Goal: Task Accomplishment & Management: Manage account settings

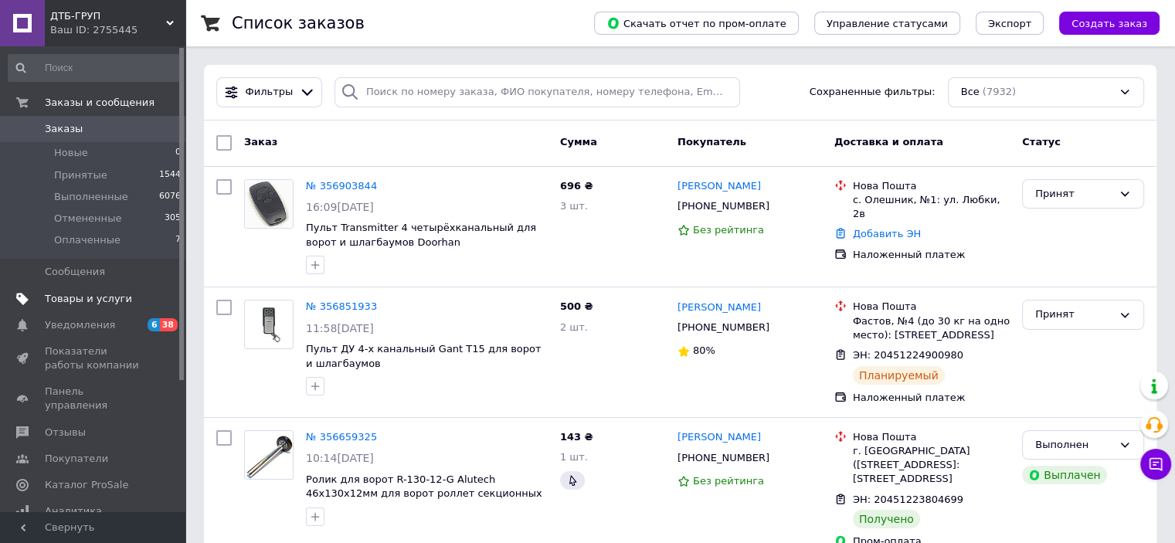
click at [82, 302] on span "Товары и услуги" at bounding box center [88, 299] width 87 height 14
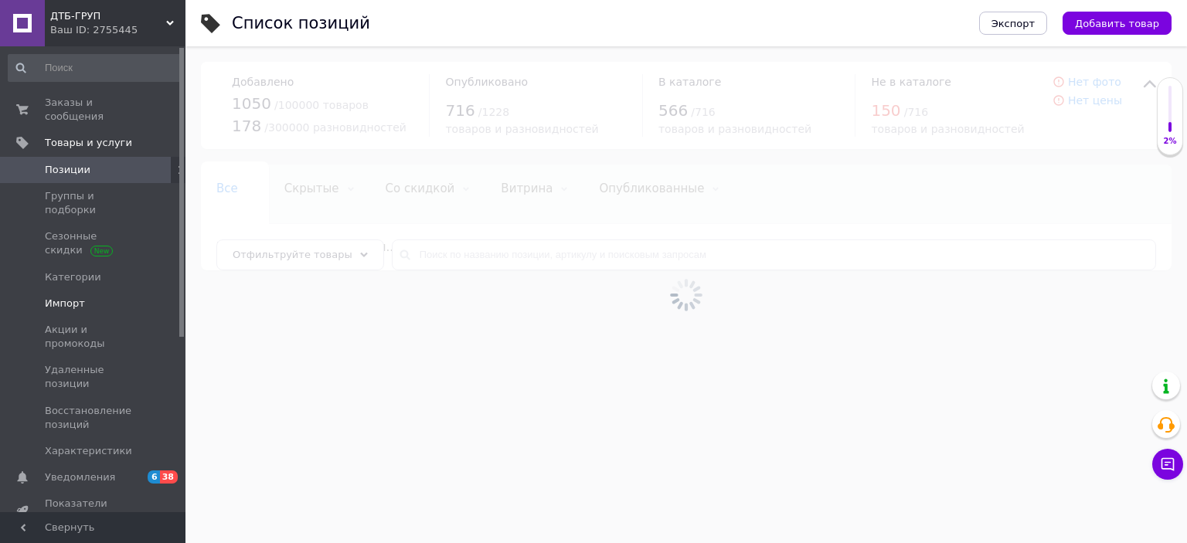
click at [74, 297] on span "Импорт" at bounding box center [65, 304] width 40 height 14
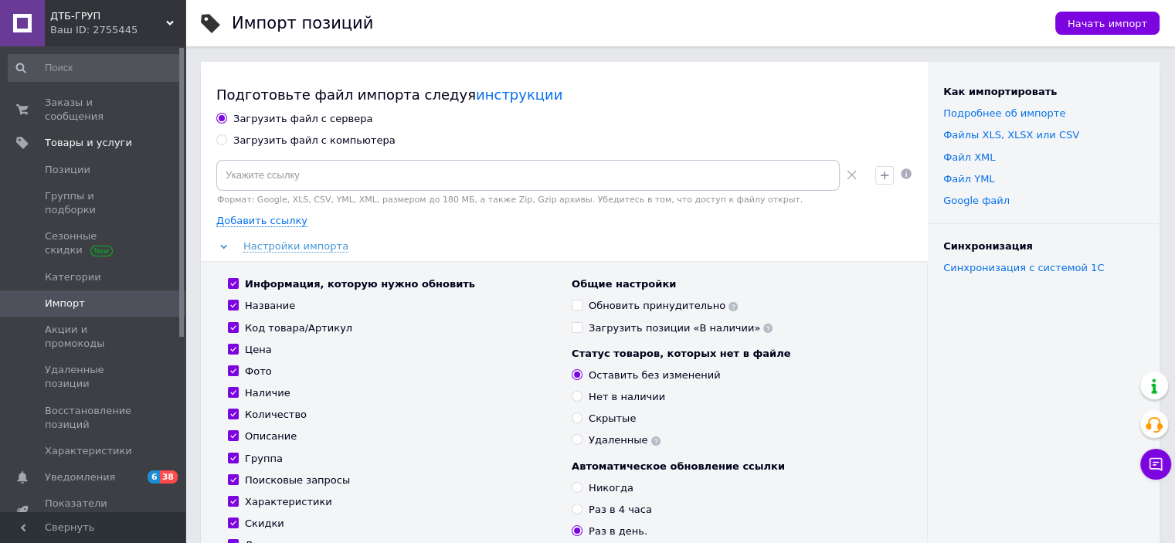
click at [320, 138] on div "Загрузить файл с компьютера" at bounding box center [314, 141] width 162 height 14
click at [226, 138] on input "Загрузить файл с компьютера" at bounding box center [221, 139] width 10 height 10
radio input "true"
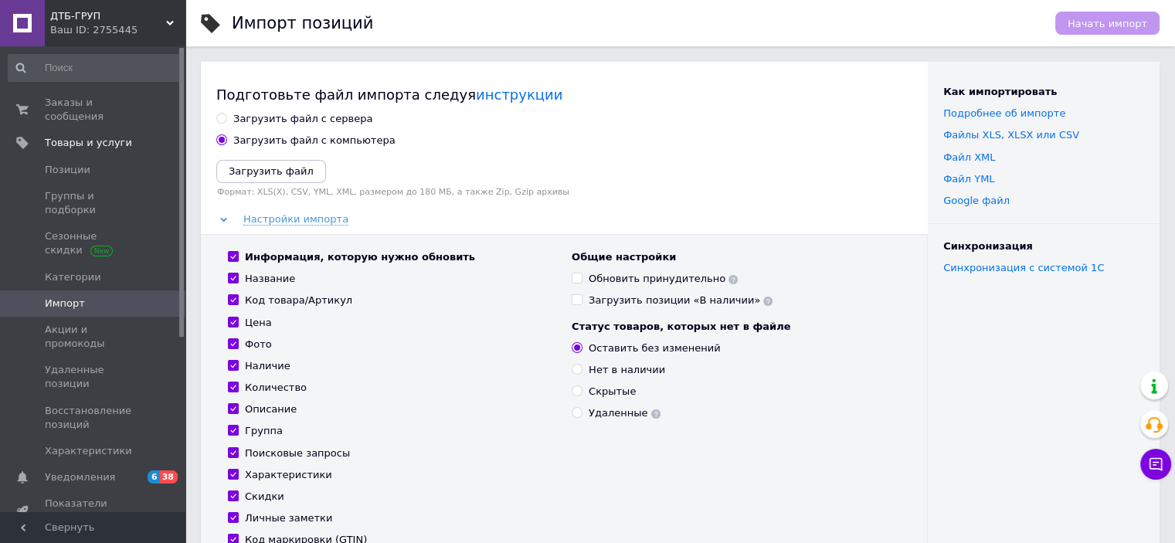
click at [233, 257] on input "Информация, которую нужно обновить" at bounding box center [233, 256] width 10 height 10
checkbox input "false"
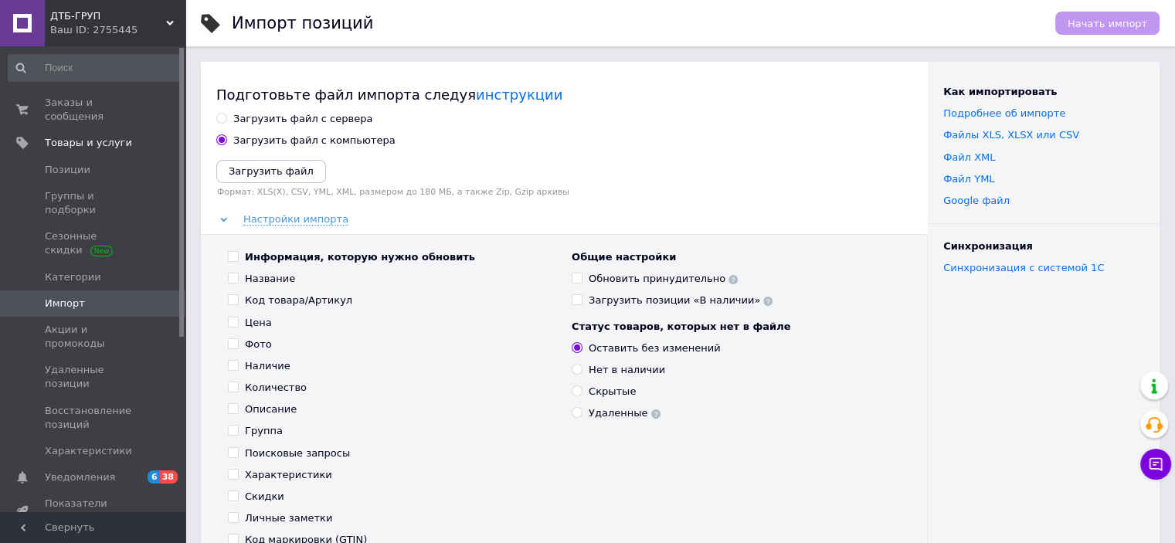
checkbox input "false"
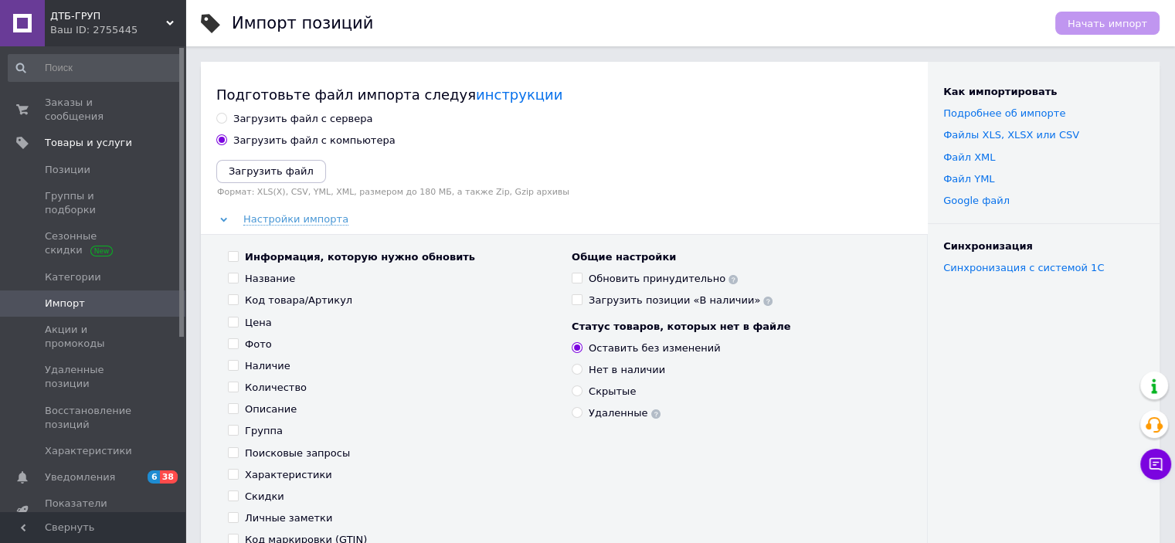
checkbox input "false"
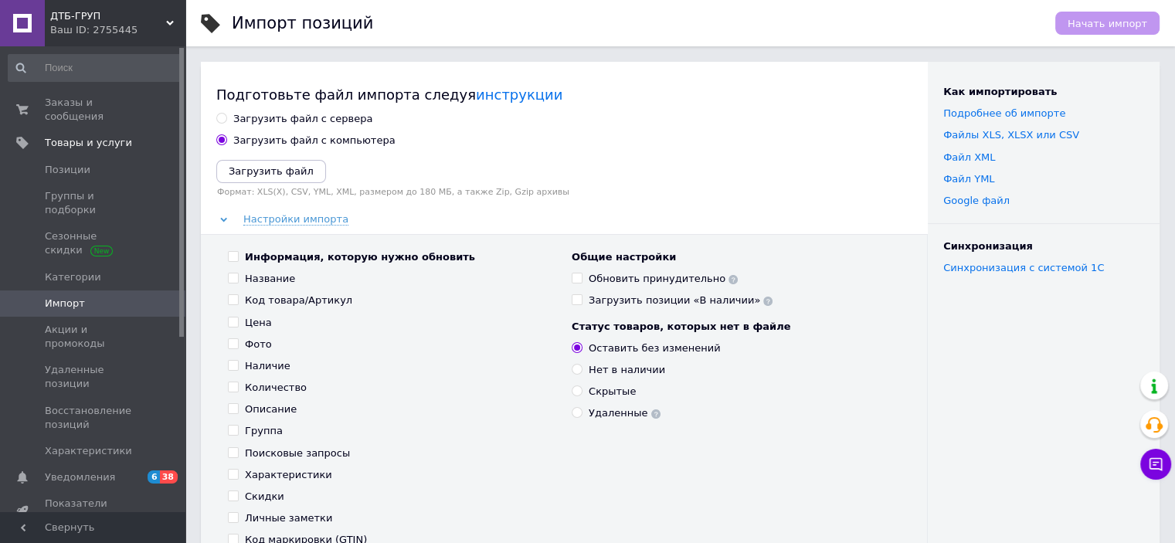
checkbox input "false"
click at [232, 317] on input "Цена" at bounding box center [233, 322] width 10 height 10
checkbox input "true"
click at [250, 165] on icon "Загрузить файл" at bounding box center [271, 171] width 85 height 12
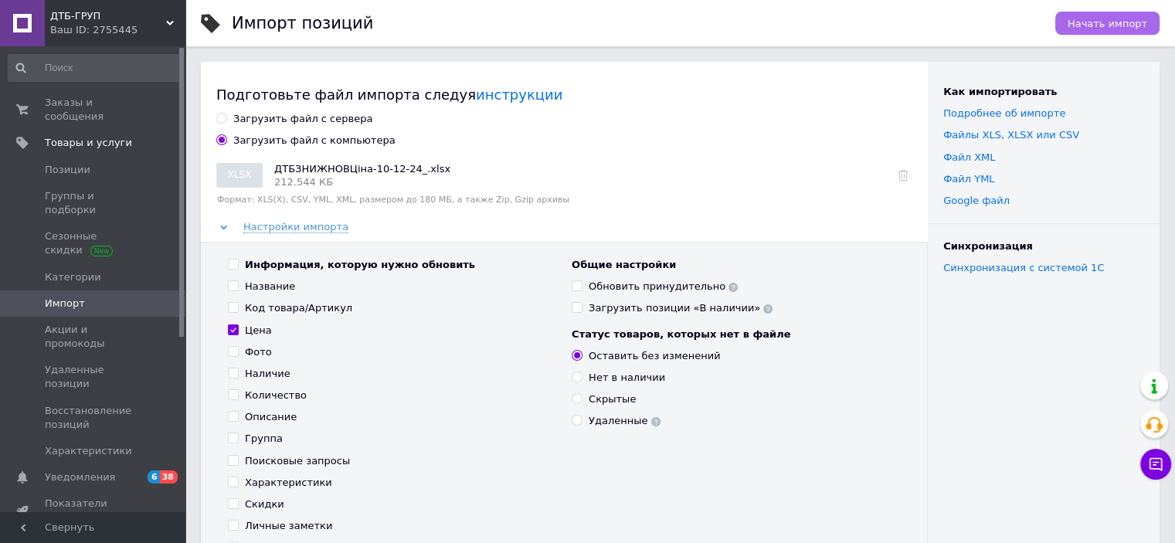
click at [1134, 18] on span "Начать импорт" at bounding box center [1108, 24] width 80 height 12
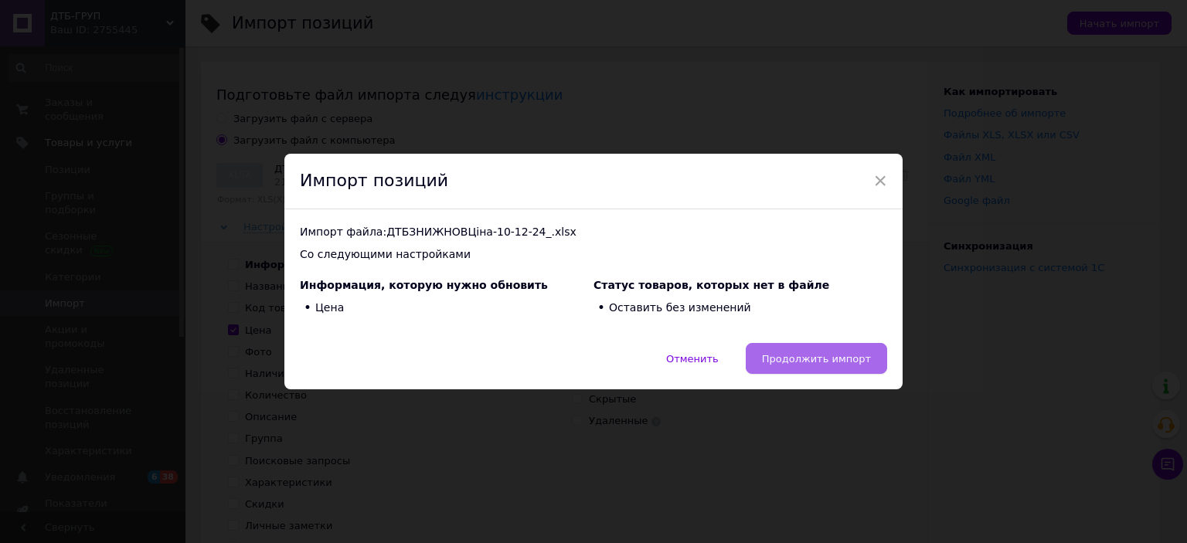
click at [808, 356] on span "Продолжить импорт" at bounding box center [816, 359] width 109 height 12
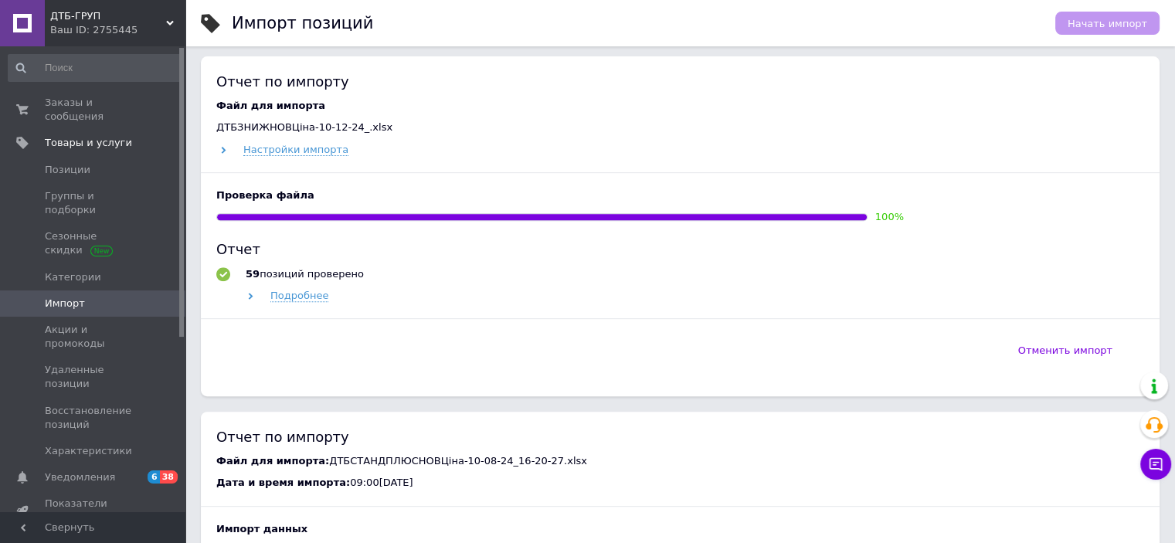
scroll to position [541, 0]
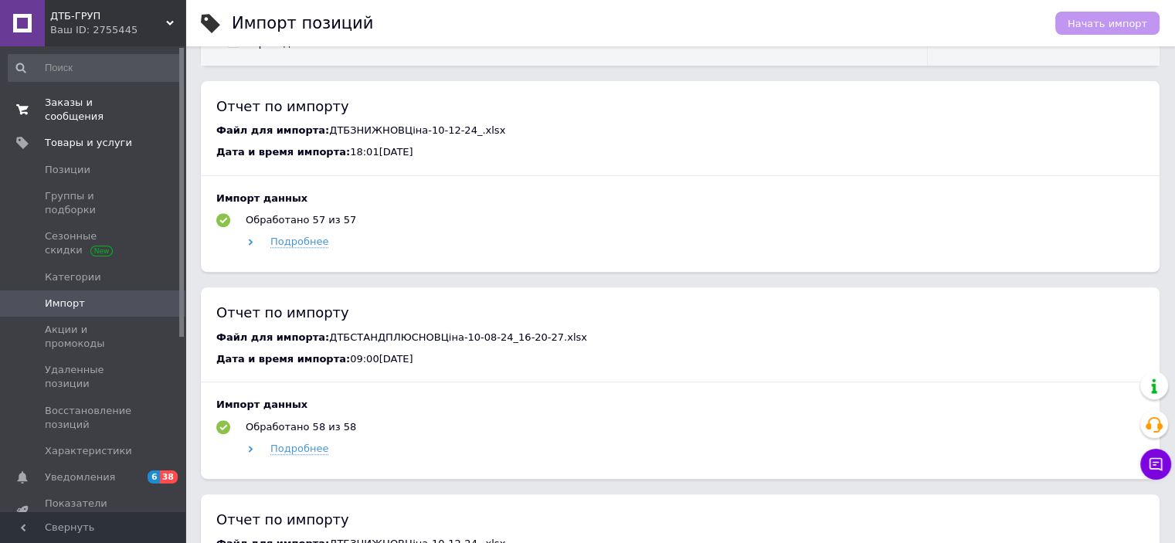
click at [112, 101] on span "Заказы и сообщения" at bounding box center [94, 110] width 98 height 28
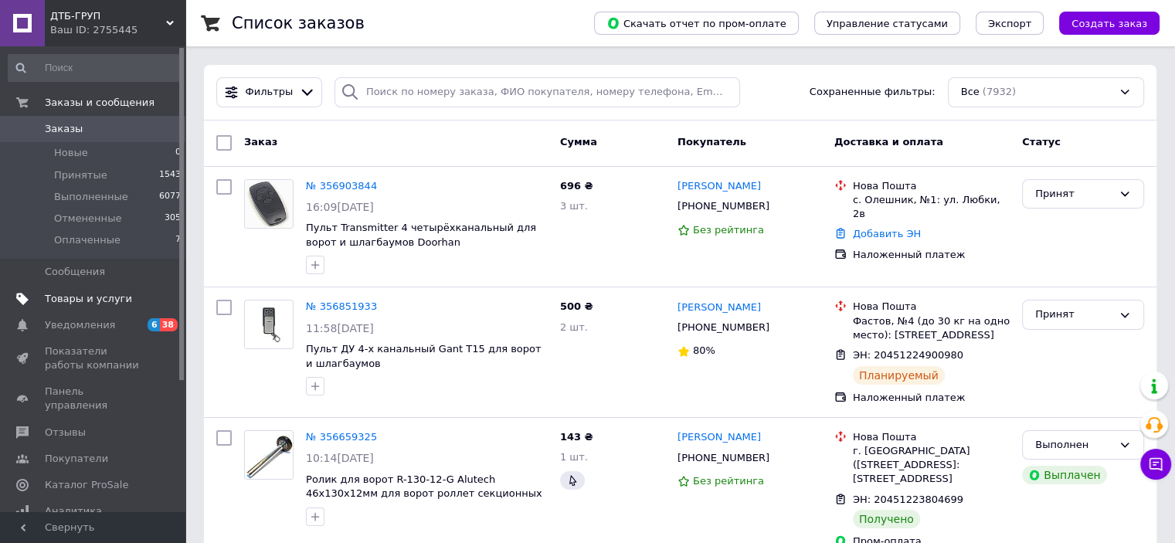
click at [96, 295] on span "Товары и услуги" at bounding box center [88, 299] width 87 height 14
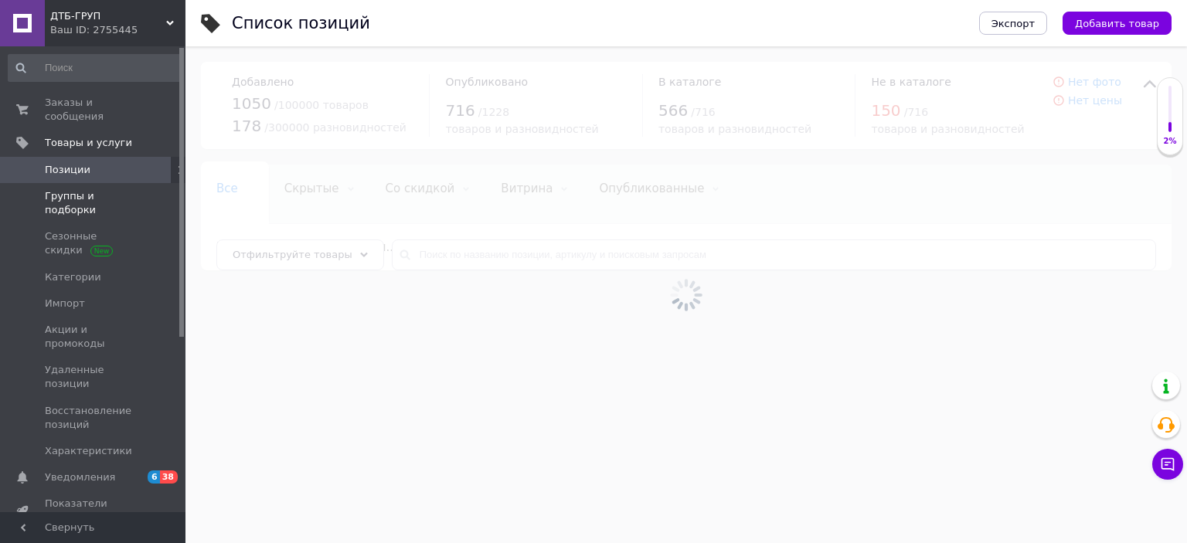
click at [80, 189] on span "Группы и подборки" at bounding box center [94, 203] width 98 height 28
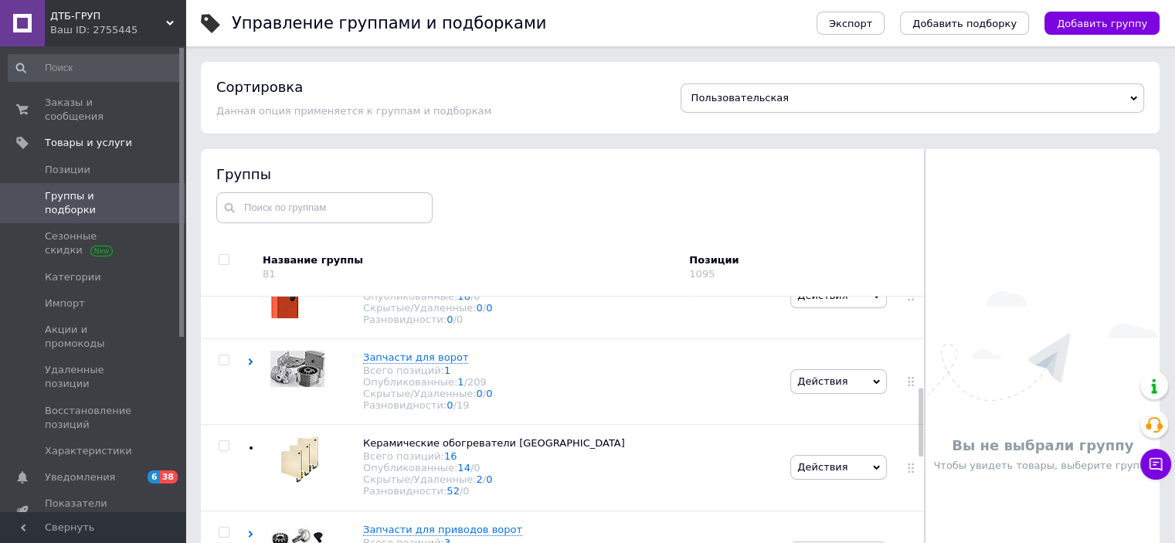
scroll to position [463, 0]
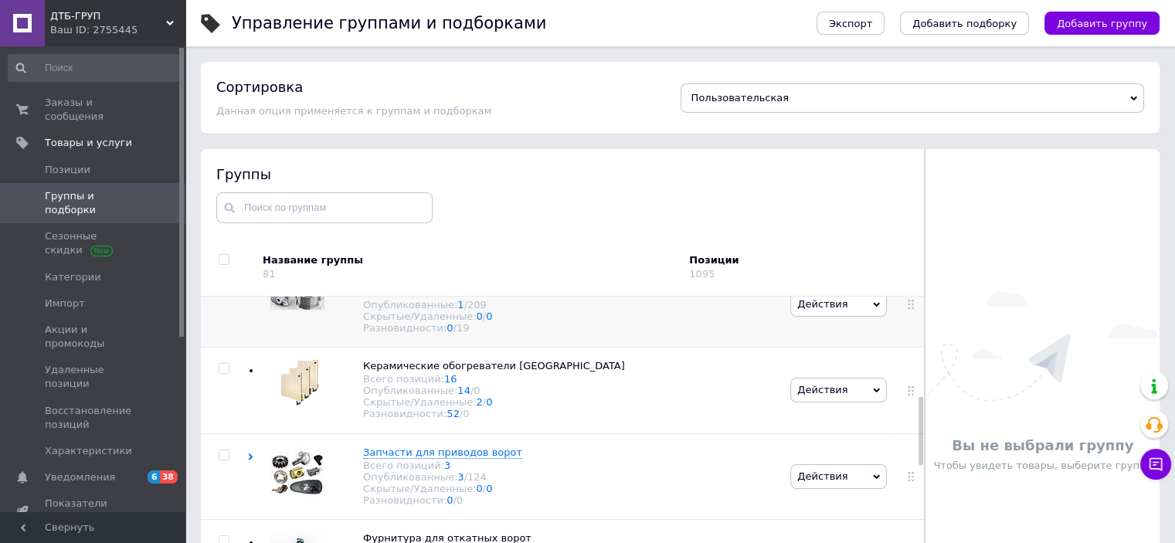
click at [405, 286] on span "Запчасти для ворот" at bounding box center [415, 280] width 105 height 12
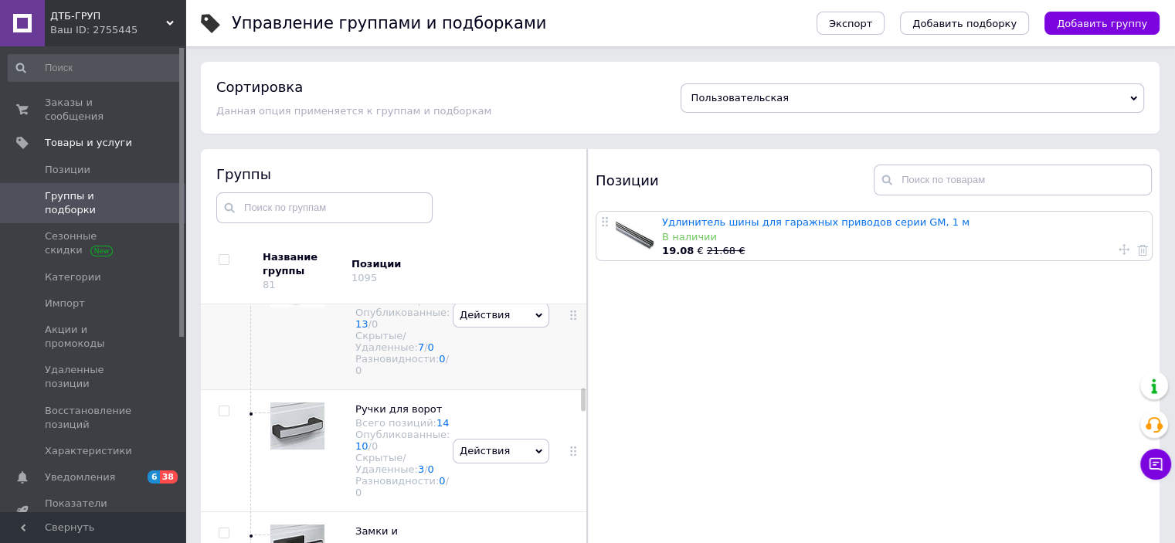
scroll to position [1132, 0]
click at [373, 295] on span "Резиновые уплотнители для ворот" at bounding box center [401, 275] width 92 height 39
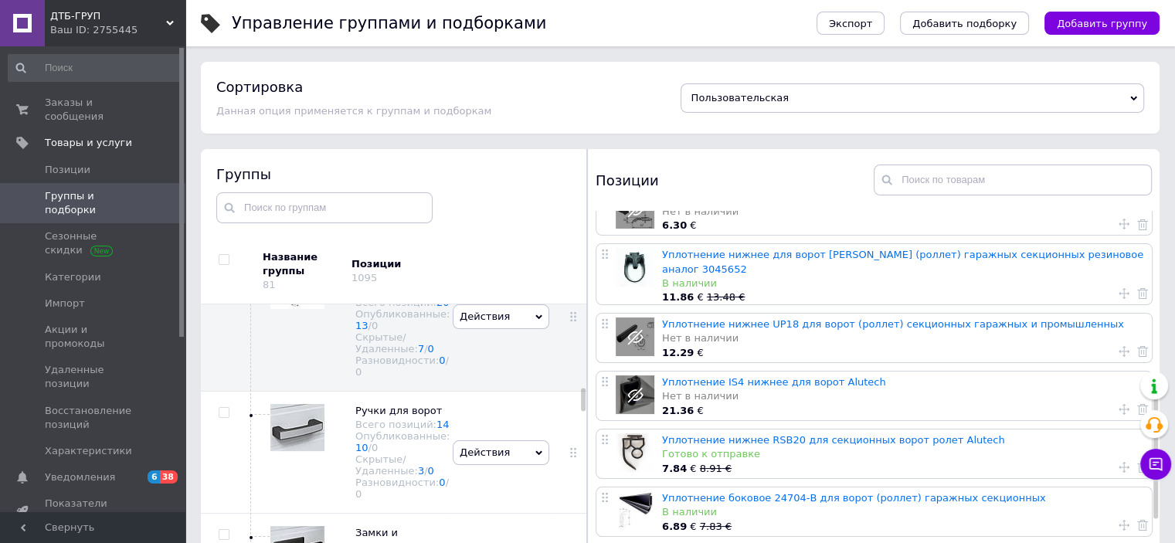
scroll to position [463, 0]
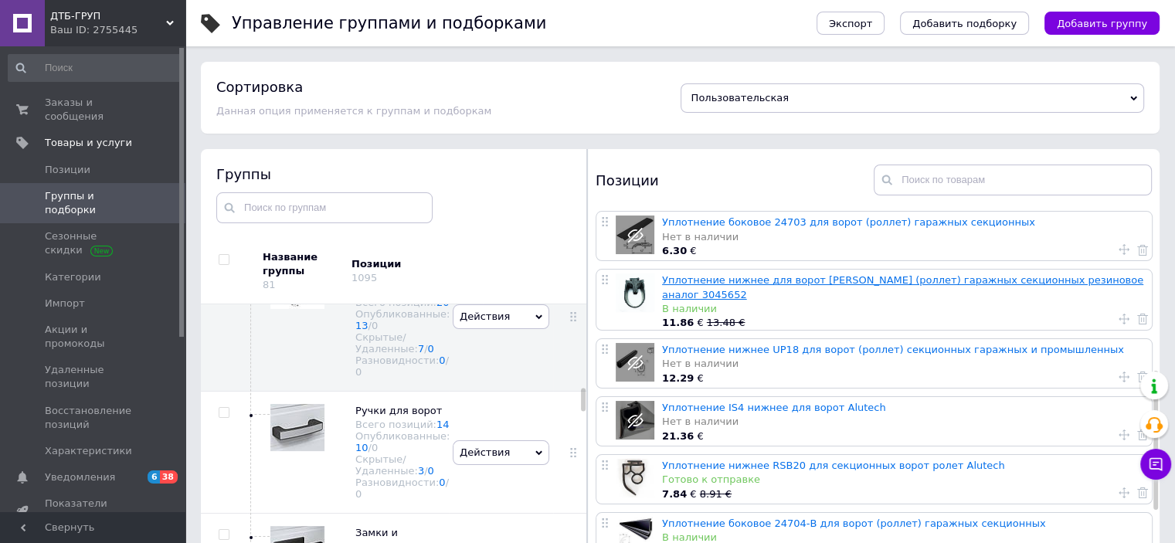
click at [863, 283] on link "Уплотнение нижнее для ворот [PERSON_NAME] (роллет) гаражных секционных резиново…" at bounding box center [902, 286] width 481 height 25
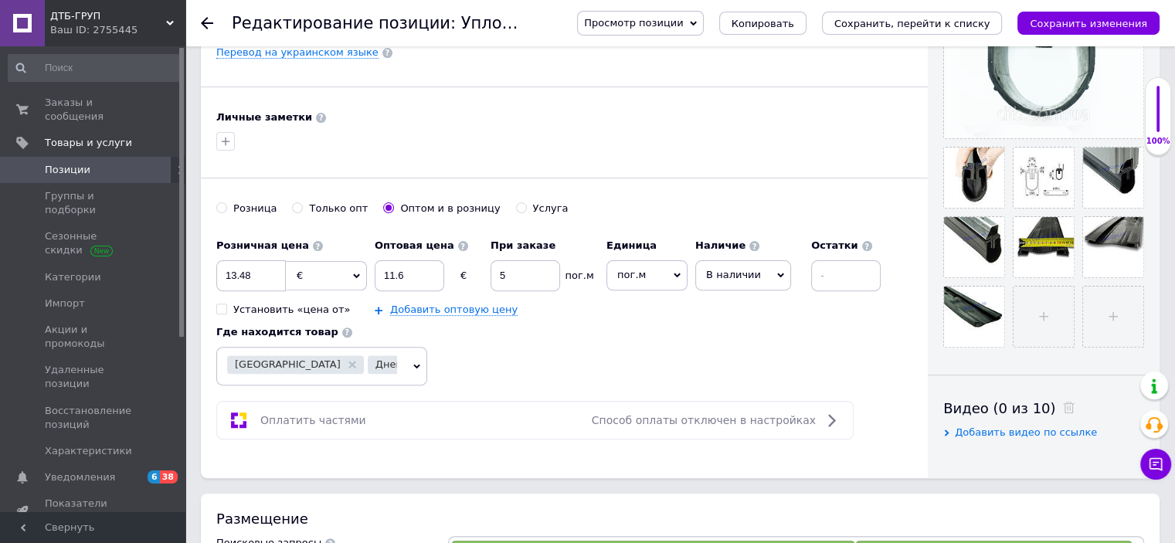
scroll to position [463, 0]
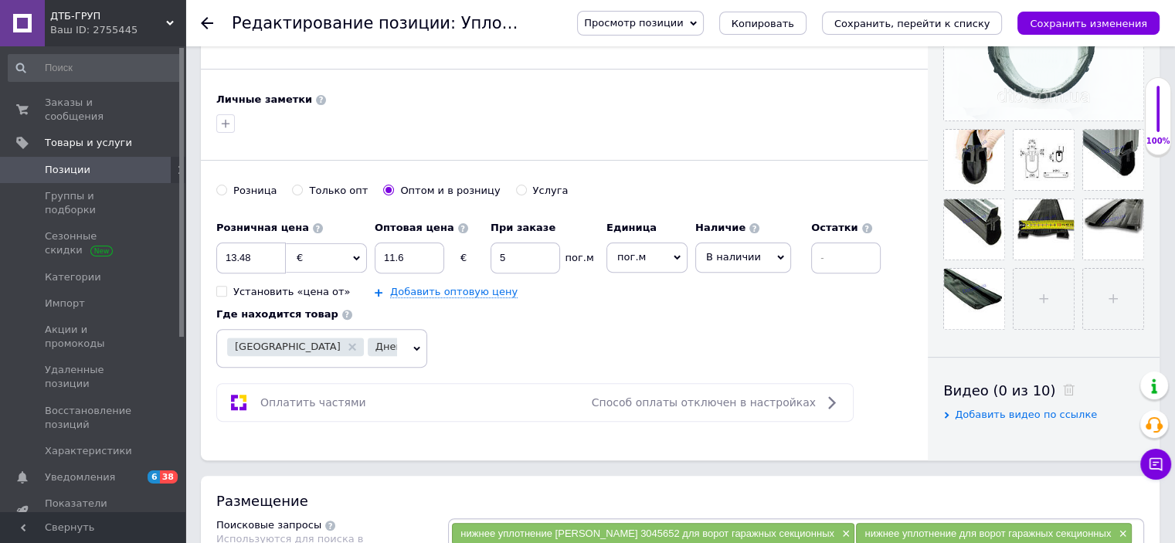
click at [683, 22] on span "Просмотр позиции" at bounding box center [633, 23] width 99 height 12
click at [752, 44] on li "Сохранить и посмотреть на сайте" at bounding box center [683, 53] width 210 height 22
click at [240, 253] on input "13.48" at bounding box center [251, 258] width 70 height 31
checkbox input "true"
type input "13.88"
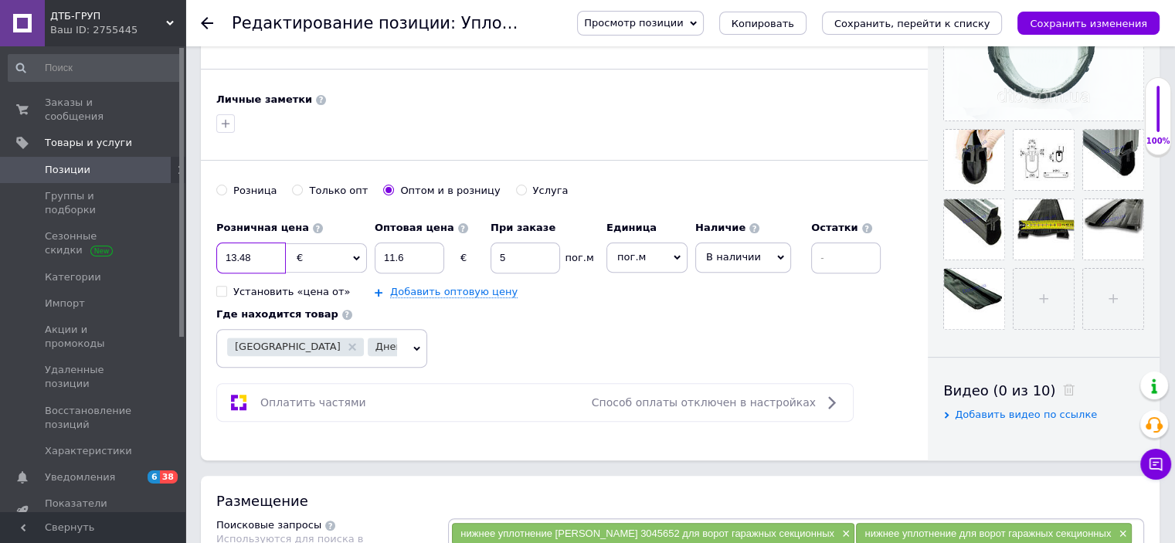
checkbox input "true"
type input "13.88"
click at [405, 248] on input "11.6" at bounding box center [410, 258] width 70 height 31
checkbox input "true"
type input "11."
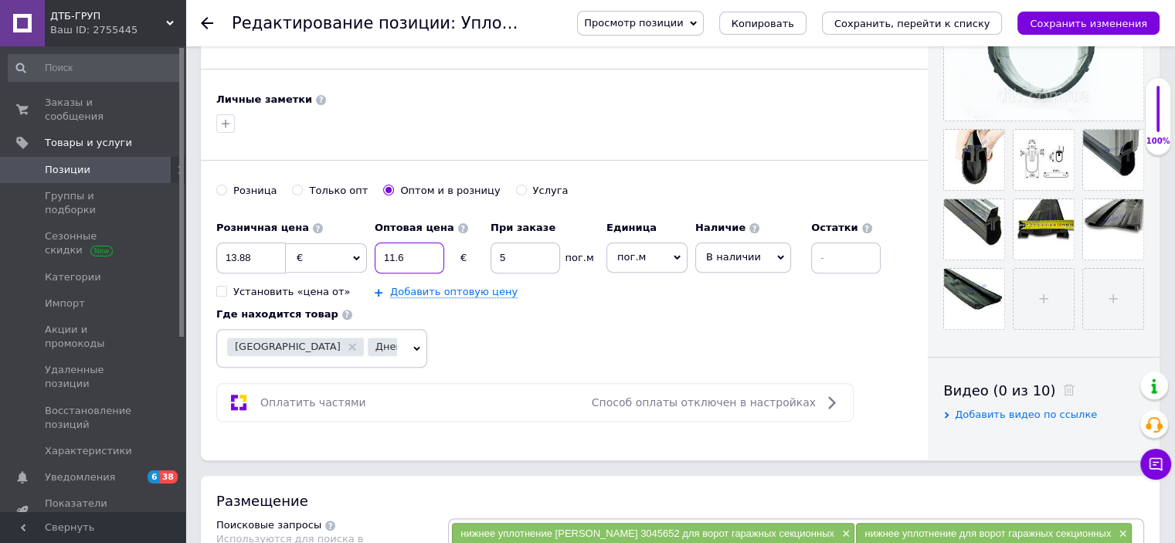
checkbox input "true"
type input "11.8"
checkbox input "true"
type input "11.8"
click at [1122, 22] on icon "Сохранить изменения" at bounding box center [1088, 24] width 117 height 12
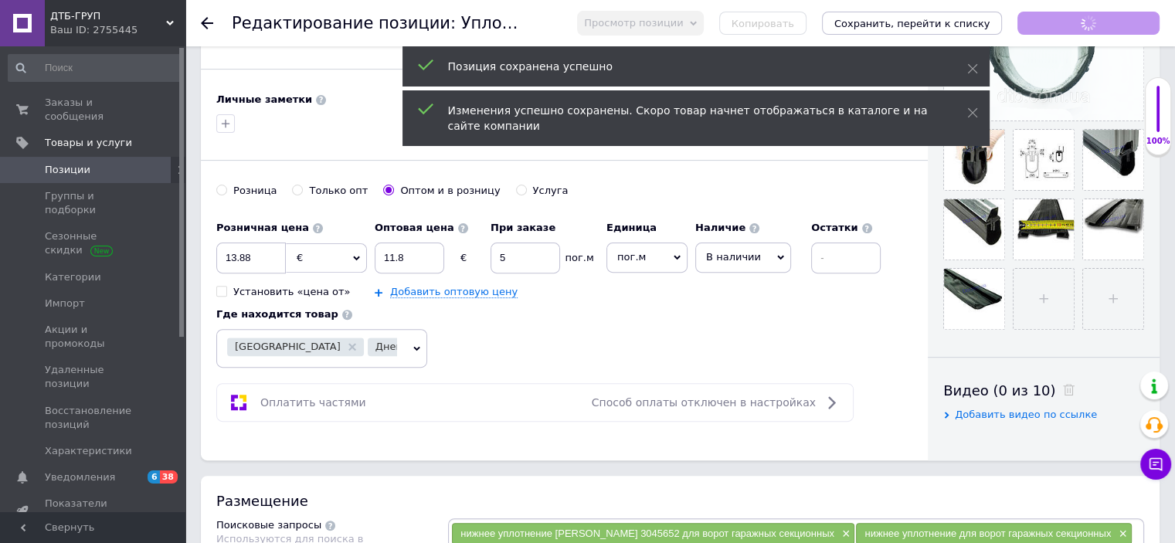
checkbox input "true"
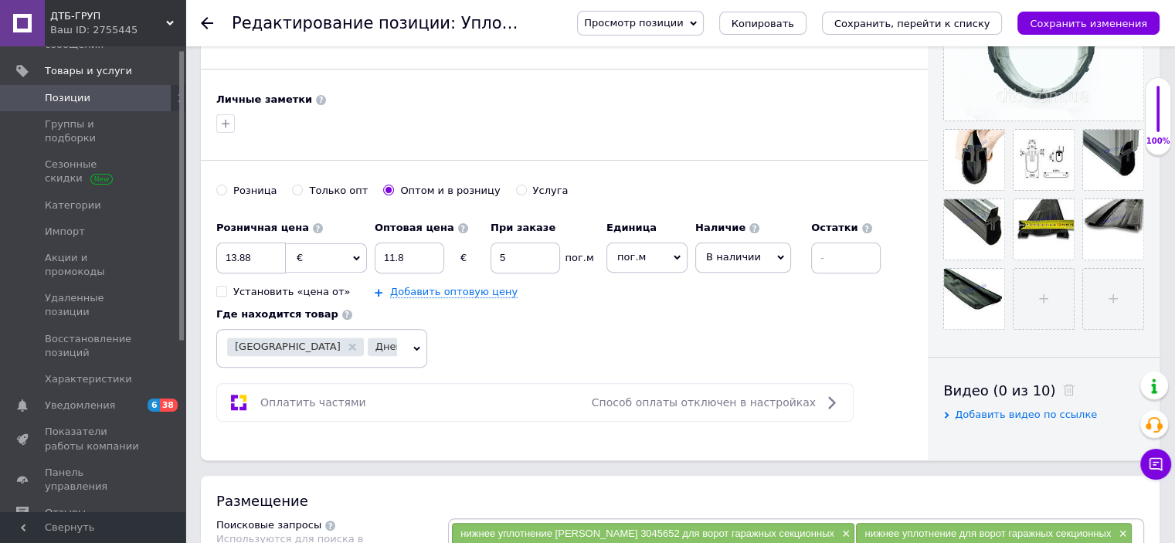
scroll to position [281, 0]
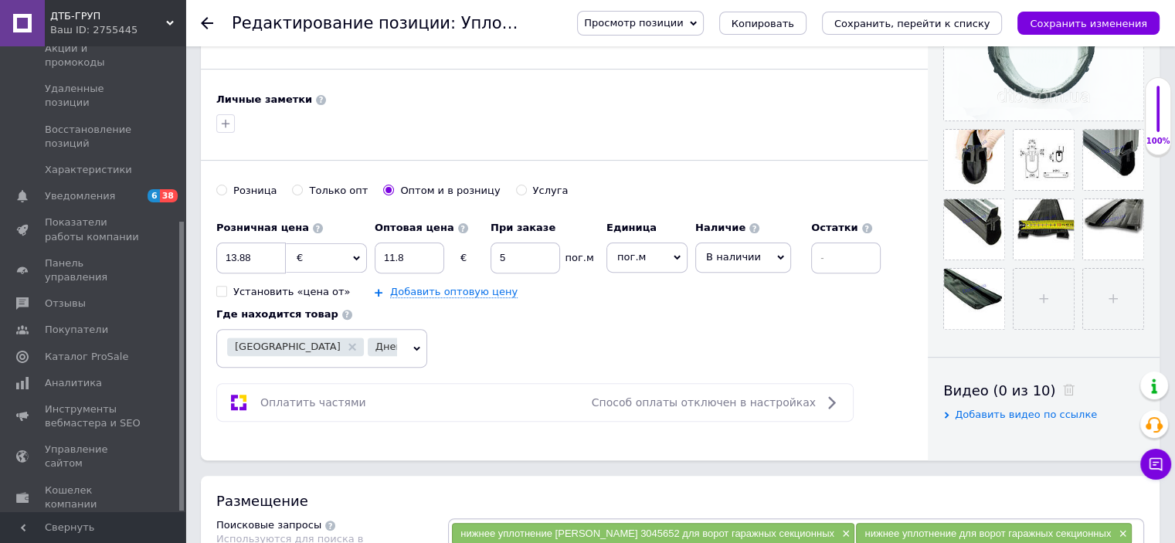
click at [71, 524] on span "Маркет" at bounding box center [64, 531] width 39 height 14
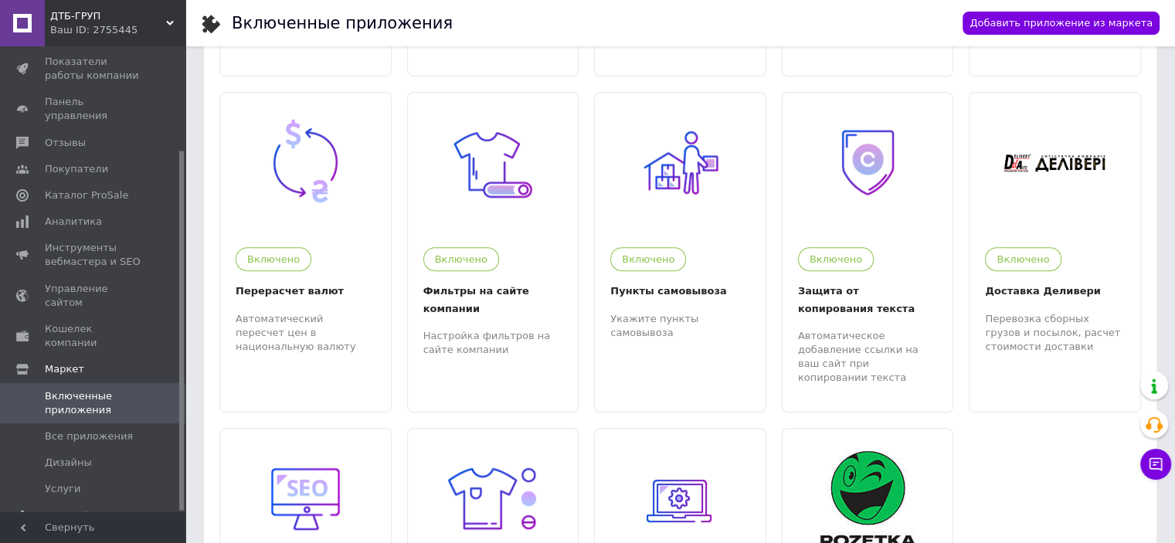
scroll to position [618, 0]
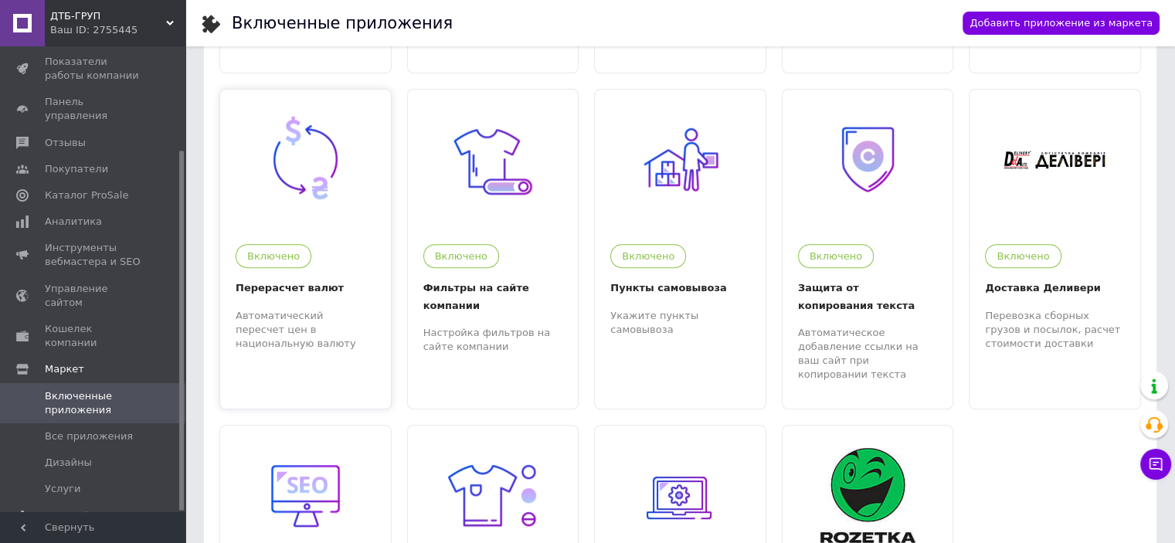
click at [307, 209] on div at bounding box center [305, 159] width 171 height 139
